Goal: Task Accomplishment & Management: Complete application form

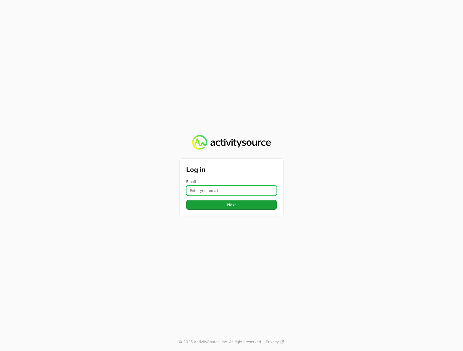
click at [208, 188] on input "Email" at bounding box center [231, 191] width 91 height 10
type input "[PERSON_NAME][EMAIL_ADDRESS][DOMAIN_NAME]"
click at [338, 199] on div "Log in Email [PERSON_NAME][EMAIL_ADDRESS][DOMAIN_NAME] Next Next © 2025 Activit…" at bounding box center [231, 175] width 463 height 351
click at [269, 205] on span "Next" at bounding box center [231, 205] width 84 height 6
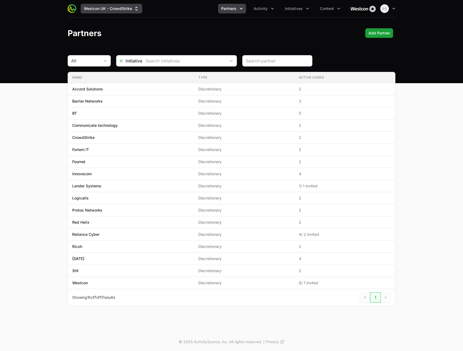
click at [128, 7] on button "Westcon UK - CrowdStrike" at bounding box center [112, 9] width 62 height 10
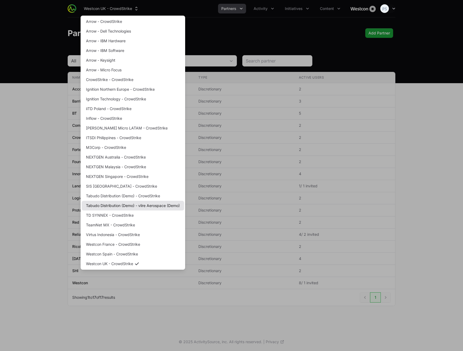
click at [132, 207] on link "Tabudo Distribution (Demo) - vlire Aerospace (Demo)" at bounding box center [133, 206] width 102 height 10
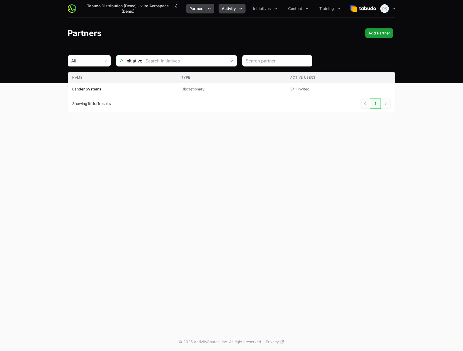
click at [238, 10] on icon "Activity menu" at bounding box center [240, 8] width 5 height 5
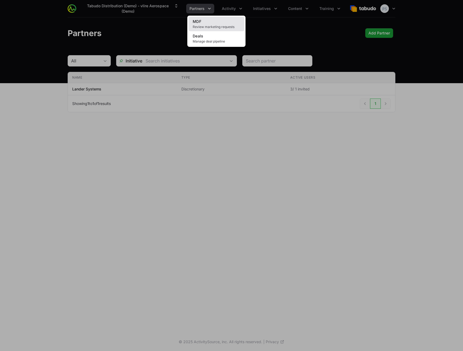
click at [220, 18] on link "MDF Review marketing requests" at bounding box center [216, 24] width 56 height 15
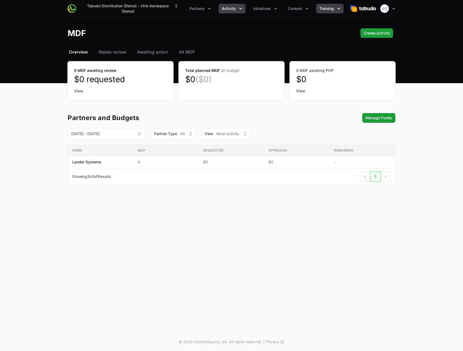
click at [325, 8] on span "Training" at bounding box center [326, 8] width 15 height 5
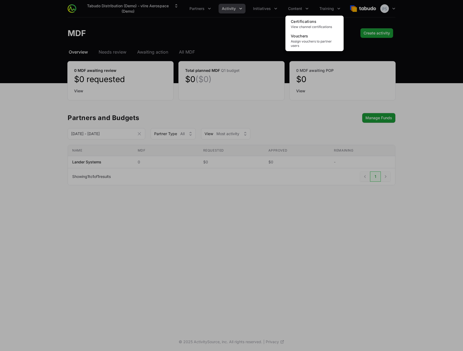
click at [167, 36] on div "Training menu" at bounding box center [231, 175] width 463 height 351
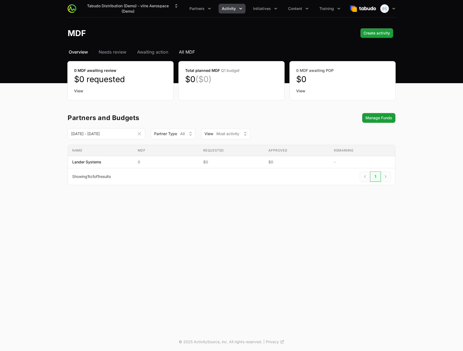
click at [187, 53] on span "All MDF" at bounding box center [187, 52] width 16 height 6
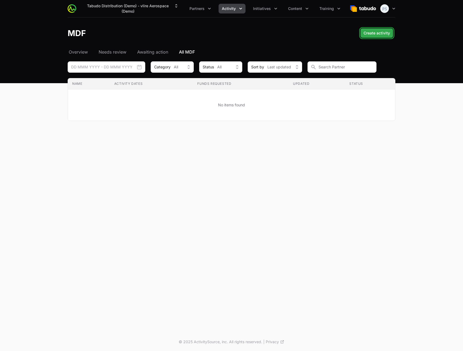
click at [376, 36] on span "Create activity" at bounding box center [377, 33] width 26 height 6
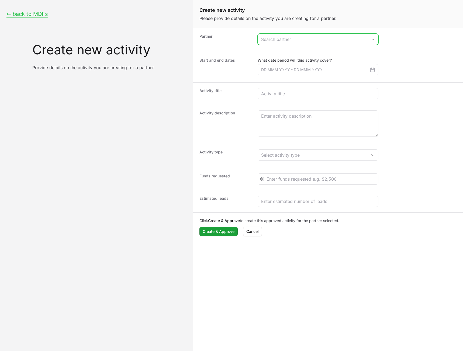
click at [289, 41] on input "Create activity form" at bounding box center [312, 39] width 109 height 11
click at [290, 49] on li "Lander Systems" at bounding box center [318, 51] width 120 height 11
type input "Lander Systems"
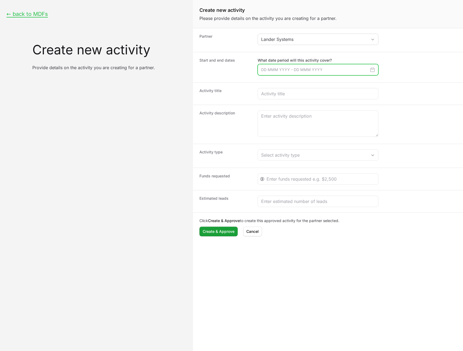
click at [283, 71] on input "Create activity form" at bounding box center [318, 69] width 121 height 11
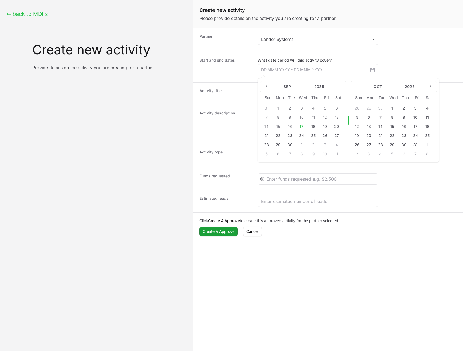
click at [312, 131] on button "18" at bounding box center [313, 126] width 9 height 9
click at [323, 127] on button "19" at bounding box center [325, 126] width 9 height 9
type input "[DATE] - [DATE]"
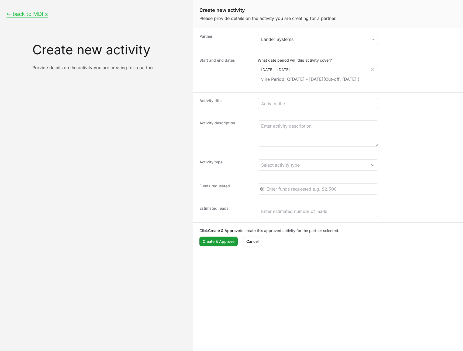
click at [292, 109] on div "Create activity form" at bounding box center [318, 103] width 121 height 11
click at [292, 107] on input "Create activity form" at bounding box center [318, 104] width 114 height 6
type input "Test"
type textarea "Test"
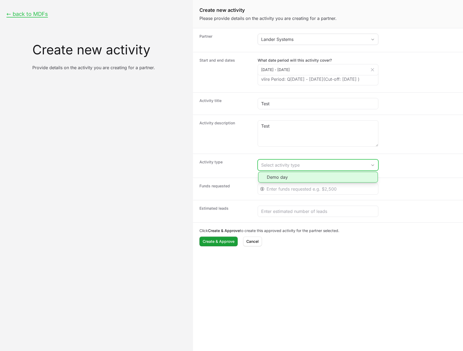
click at [299, 168] on div "Select activity type" at bounding box center [314, 165] width 106 height 6
click at [296, 181] on li "Demo day" at bounding box center [318, 177] width 120 height 11
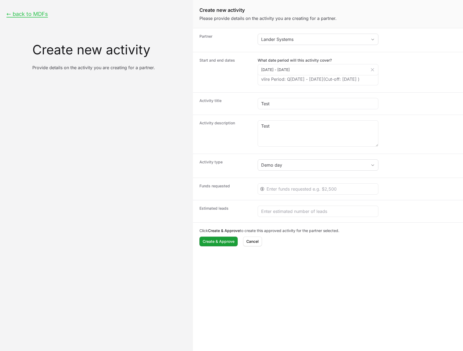
click at [409, 109] on dd "Test" at bounding box center [357, 103] width 199 height 11
click at [305, 195] on div "Create activity form" at bounding box center [318, 189] width 121 height 11
click at [305, 192] on input "Create activity form" at bounding box center [321, 189] width 108 height 6
type input "3424"
click at [281, 215] on input "Create activity form" at bounding box center [318, 211] width 114 height 6
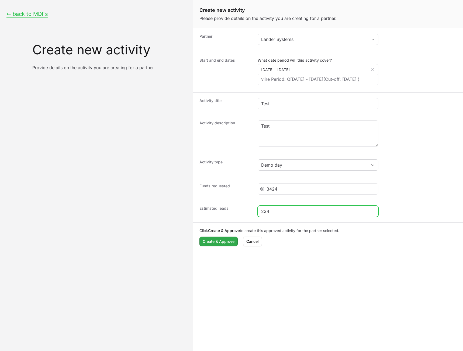
type input "234"
click at [216, 245] on span "Create & Approve" at bounding box center [219, 241] width 32 height 6
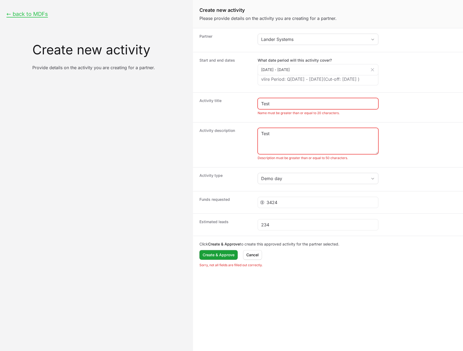
click at [306, 134] on div "Activity description Test Description must be greater than or equal to 50 chara…" at bounding box center [328, 144] width 270 height 45
drag, startPoint x: 300, startPoint y: 143, endPoint x: 299, endPoint y: 147, distance: 4.5
click at [300, 143] on textarea "Test" at bounding box center [318, 141] width 120 height 26
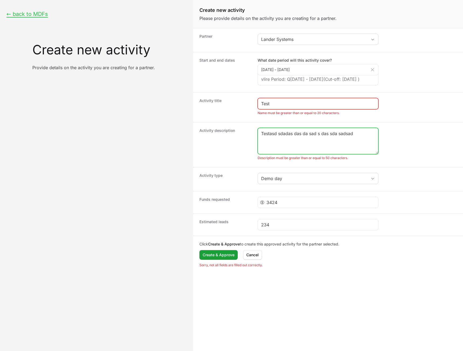
type textarea "Testasd sdadas das da sad s das sda sadsad"
click at [313, 109] on div "Test" at bounding box center [318, 103] width 121 height 11
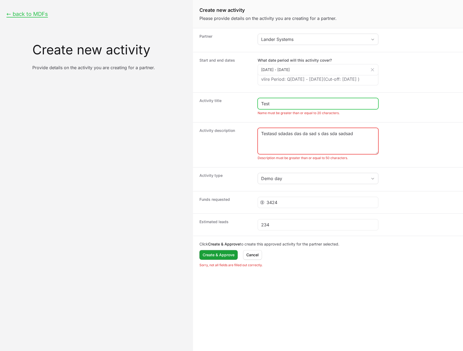
click at [314, 107] on input "Test" at bounding box center [318, 104] width 114 height 6
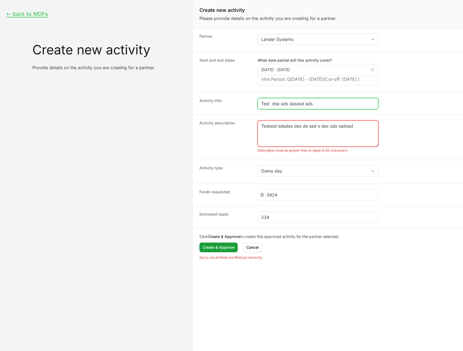
type input "Test dsa ads dasasd ads"
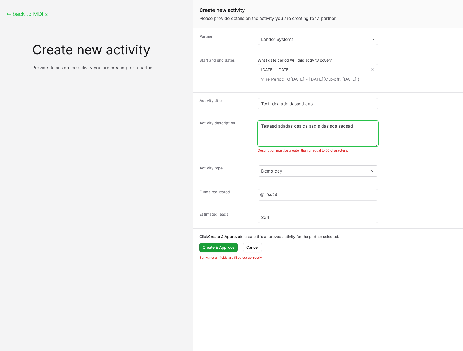
click at [364, 144] on textarea "Testasd sdadas das da sad s das sda sadsad" at bounding box center [318, 134] width 120 height 26
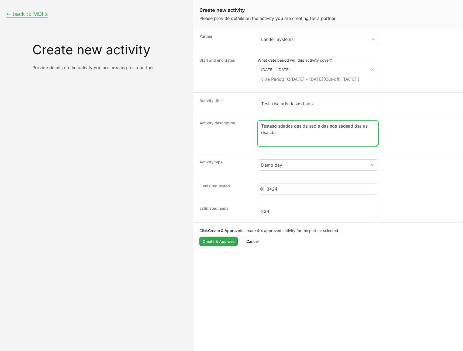
type textarea "Testasd sdadas das da sad s das sda sadsad dsa as dsasda"
click at [219, 247] on button "Create & Approve Create & Approve" at bounding box center [218, 242] width 38 height 10
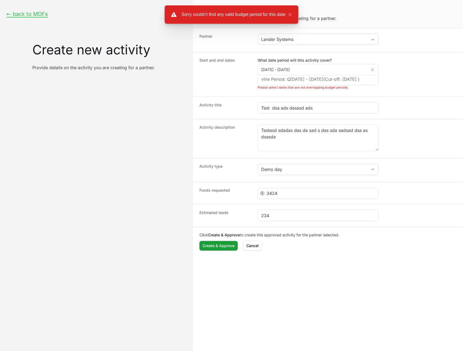
click at [396, 97] on div "Start and end dates What date period will this activity cover? [DATE] - [DATE] …" at bounding box center [328, 74] width 270 height 45
drag, startPoint x: 342, startPoint y: 72, endPoint x: 359, endPoint y: 70, distance: 17.3
click at [342, 72] on input "[DATE] - [DATE]" at bounding box center [318, 69] width 121 height 11
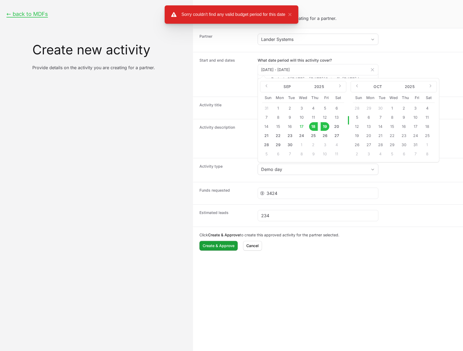
click at [376, 126] on div "14" at bounding box center [382, 126] width 12 height 9
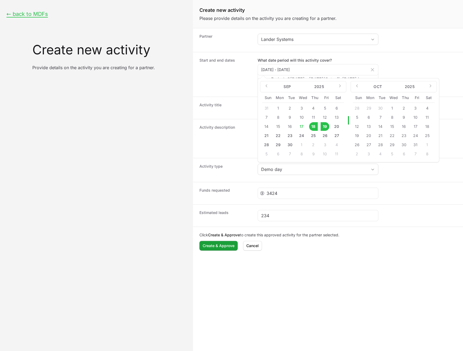
click at [373, 69] on icon "Create activity form" at bounding box center [372, 69] width 3 height 3
click at [373, 69] on input "[DATE] - [DATE]" at bounding box center [318, 69] width 121 height 11
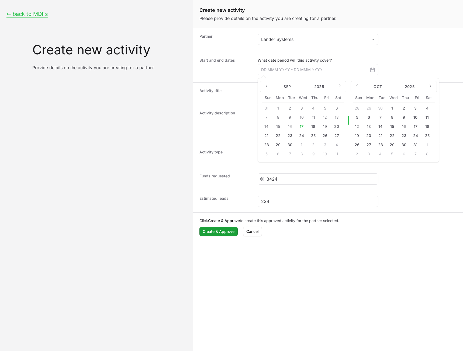
click at [372, 70] on icon "Create activity form" at bounding box center [372, 70] width 4 height 4
click at [392, 135] on button "22" at bounding box center [392, 136] width 9 height 9
click at [404, 134] on button "23" at bounding box center [404, 136] width 9 height 9
type input "[DATE] - [DATE]"
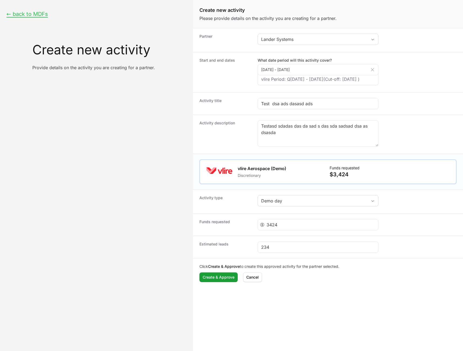
click at [296, 208] on dd "Demo day" at bounding box center [357, 201] width 199 height 13
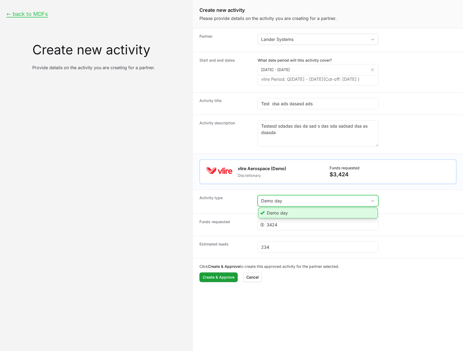
click at [298, 204] on div "Demo day" at bounding box center [314, 201] width 106 height 6
click at [295, 219] on li "Demo day" at bounding box center [318, 213] width 120 height 11
click at [225, 281] on span "Create & Approve" at bounding box center [219, 277] width 32 height 6
